Goal: Use online tool/utility: Utilize a website feature to perform a specific function

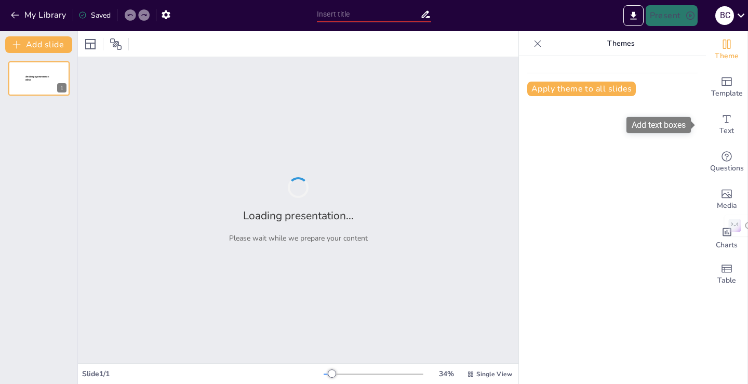
type input "Готовність до викликів: як зберегти ментальну стабільність в освіті"
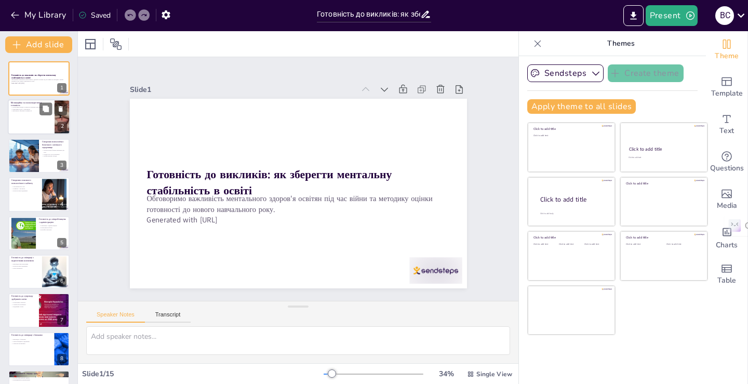
click at [42, 116] on div at bounding box center [39, 117] width 62 height 35
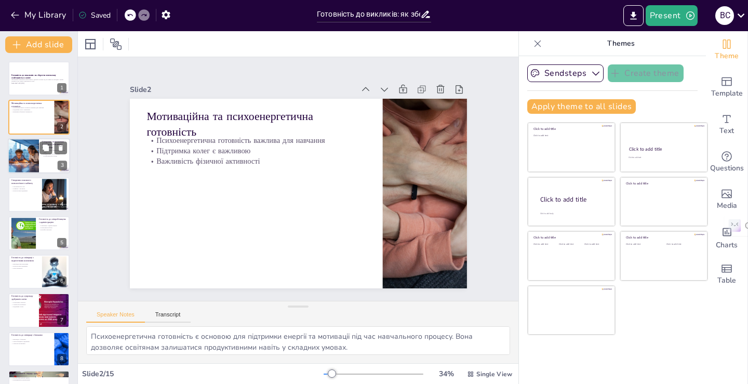
click at [28, 154] on div at bounding box center [23, 155] width 53 height 35
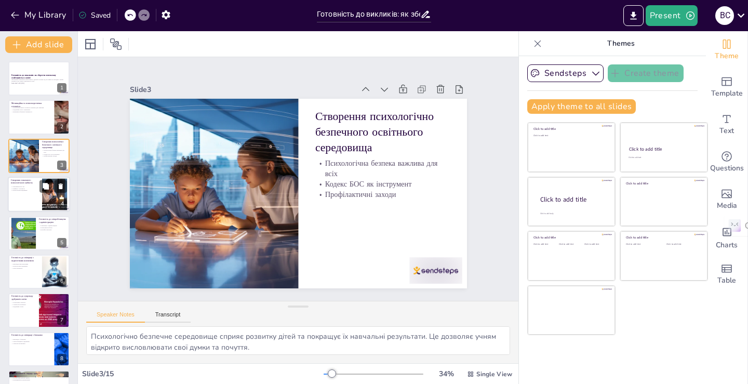
click at [27, 198] on div at bounding box center [39, 194] width 62 height 35
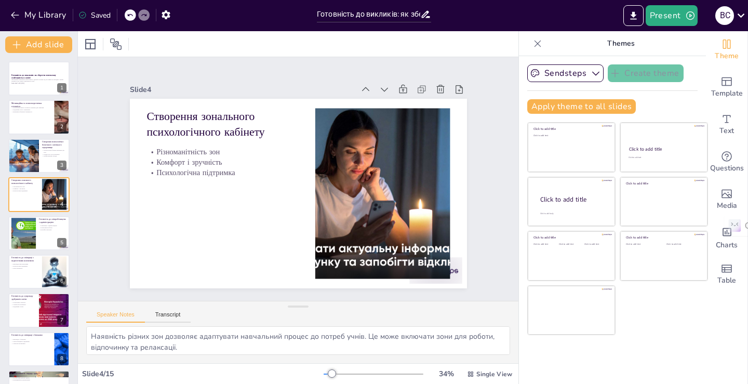
click at [24, 277] on div at bounding box center [38, 271] width 61 height 34
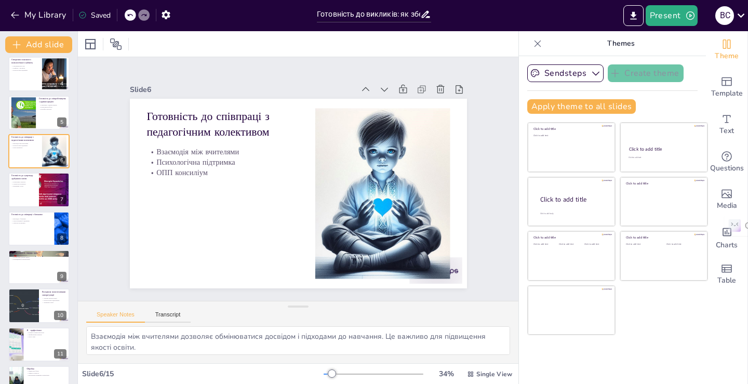
scroll to position [261, 0]
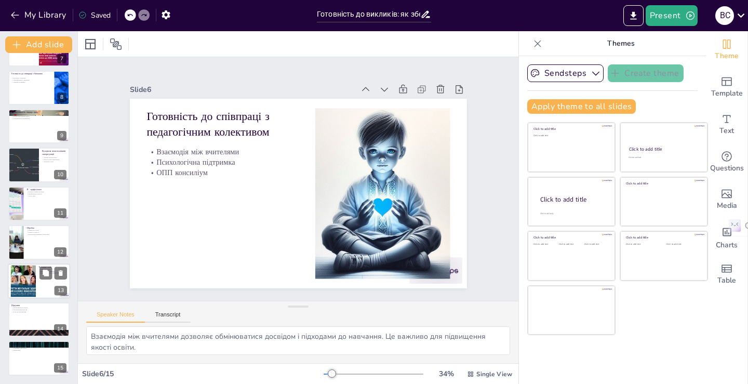
click at [28, 282] on div at bounding box center [23, 281] width 50 height 32
type textarea "Розуміння рівнів готовності допомагає освітянам визначити, на чому потрібно зос…"
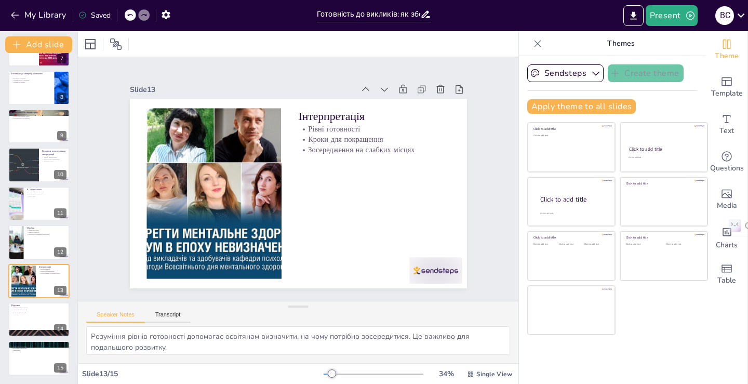
click at [29, 337] on div "Готовність до викликів: як зберегти ментальну стабільність в освіті Обговоримо …" at bounding box center [38, 87] width 77 height 575
